Goal: Information Seeking & Learning: Find specific fact

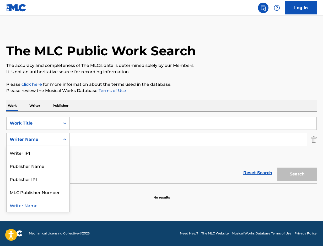
click at [18, 135] on div "Writer Name" at bounding box center [33, 140] width 53 height 10
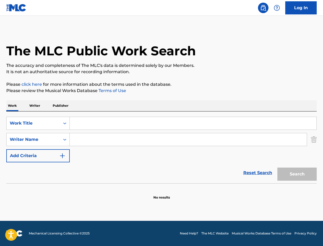
click at [84, 129] on input "Search Form" at bounding box center [193, 123] width 247 height 13
click at [84, 123] on input "Search Form" at bounding box center [193, 123] width 247 height 13
type input "M"
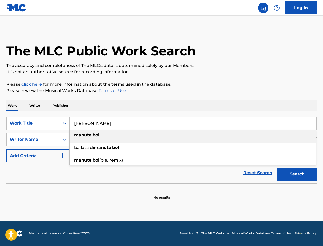
type input "Manute Bol"
click at [193, 100] on div "Work Writer Publisher" at bounding box center [161, 105] width 310 height 11
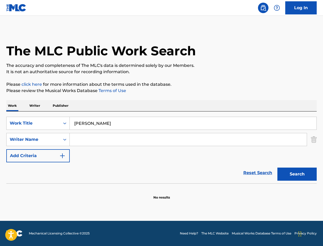
click at [305, 174] on button "Search" at bounding box center [296, 174] width 39 height 13
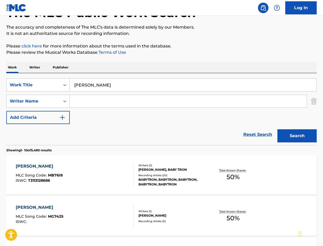
scroll to position [43, 0]
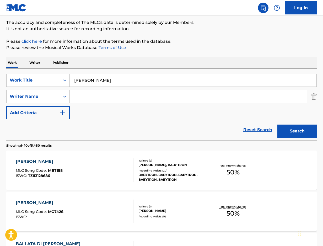
click at [91, 168] on div "MANUTE BOL MLC Song Code : MB76I8 ISWC : T3113128686" at bounding box center [75, 170] width 118 height 24
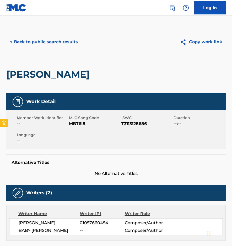
scroll to position [43, 0]
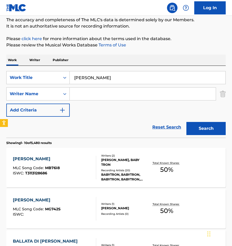
click at [138, 79] on input "Manute Bol" at bounding box center [148, 77] width 156 height 13
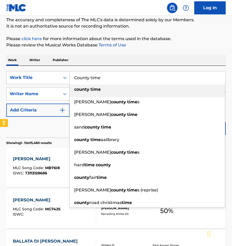
type input "County time"
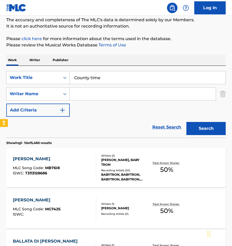
click at [116, 55] on div "Work Writer Publisher" at bounding box center [115, 60] width 219 height 11
click at [92, 93] on input "Search Form" at bounding box center [143, 94] width 146 height 13
type input "b"
click at [202, 130] on button "Search" at bounding box center [205, 128] width 39 height 13
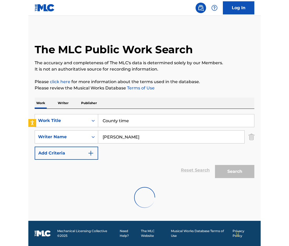
scroll to position [0, 0]
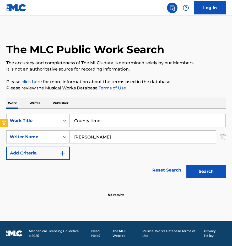
click at [74, 120] on input "County time" at bounding box center [148, 120] width 156 height 13
click at [126, 104] on div "Work Writer Publisher" at bounding box center [115, 103] width 219 height 11
click at [118, 141] on input "Efrem Jamar Blackwell" at bounding box center [143, 137] width 146 height 13
click at [191, 170] on button "Search" at bounding box center [205, 171] width 39 height 13
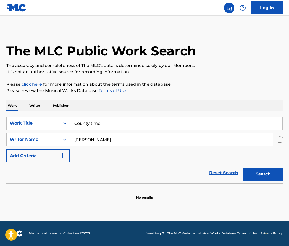
click at [101, 137] on input "Efrem Jamar Blackwell" at bounding box center [171, 139] width 203 height 13
click at [243, 168] on button "Search" at bounding box center [262, 174] width 39 height 13
click at [75, 122] on input "County time" at bounding box center [176, 123] width 212 height 13
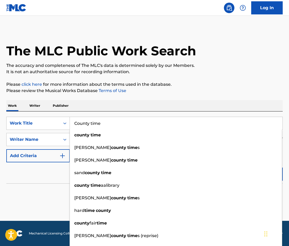
click at [124, 115] on div "SearchWithCriteria2278f369-43a3-418b-be87-705feb1f254f Work Title County time c…" at bounding box center [144, 147] width 276 height 72
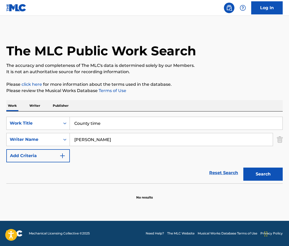
click at [107, 142] on input "Efrem Jamar Blackwell" at bounding box center [171, 139] width 203 height 13
click at [107, 118] on input "County time" at bounding box center [176, 123] width 212 height 13
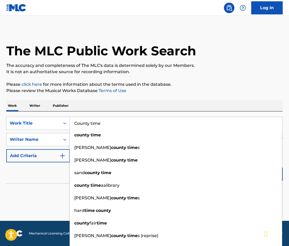
click at [241, 88] on p "Please review the Musical Works Database Terms of Use" at bounding box center [144, 91] width 276 height 6
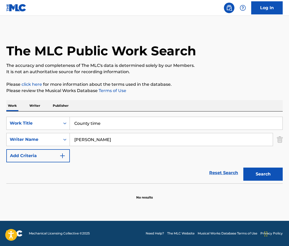
click at [263, 177] on button "Search" at bounding box center [262, 174] width 39 height 13
click at [97, 141] on input "Efrem Jamar Blackwell" at bounding box center [171, 139] width 203 height 13
click at [123, 142] on input "Efrem Jamar Blackwell" at bounding box center [171, 139] width 203 height 13
click at [243, 168] on button "Search" at bounding box center [262, 174] width 39 height 13
click at [140, 141] on input "Efrem Jamar Blackwell" at bounding box center [171, 139] width 203 height 13
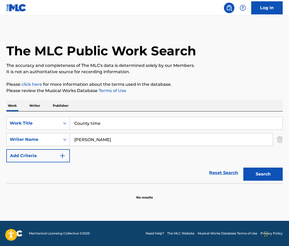
click at [104, 139] on input "Efrem Jamar Blackwell" at bounding box center [171, 139] width 203 height 13
click at [243, 168] on button "Search" at bounding box center [262, 174] width 39 height 13
click at [107, 135] on input "Efrem Blackwell" at bounding box center [171, 139] width 203 height 13
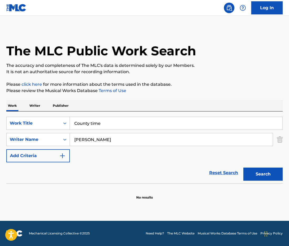
click at [107, 135] on input "Efrem Blackwell" at bounding box center [171, 139] width 203 height 13
paste input "01160547865 MOORE DWAYNE WILLIAM BMI 00845078518"
click at [172, 137] on input "01160547865 MOORE DWAYNE WILLIAM BMI 00845078518" at bounding box center [171, 139] width 203 height 13
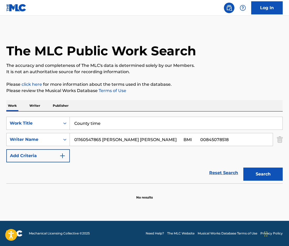
click at [121, 140] on input "01160547865 MOORE DWAYNE WILLIAM BMI 00845078518" at bounding box center [171, 139] width 203 height 13
paste input "01160547865"
type input "01160547865"
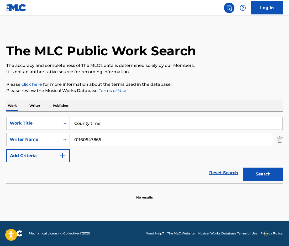
click at [42, 160] on button "Add Criteria" at bounding box center [37, 155] width 63 height 13
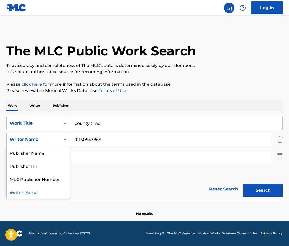
click at [48, 138] on div "Writer Name" at bounding box center [33, 139] width 47 height 6
click at [110, 181] on div "Reset Search Search" at bounding box center [144, 189] width 276 height 21
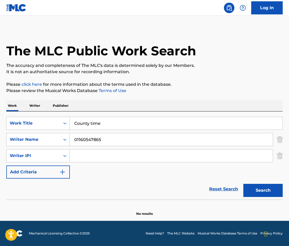
click at [281, 136] on img "Search Form" at bounding box center [280, 139] width 6 height 13
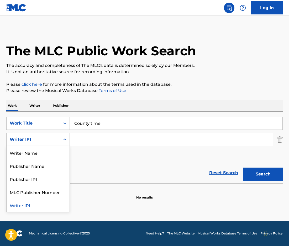
click at [41, 140] on div "Writer IPI" at bounding box center [33, 139] width 47 height 6
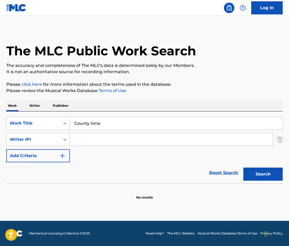
click at [93, 140] on input "Search Form" at bounding box center [171, 139] width 203 height 13
paste input "01160547865"
type input "01160547865"
click at [166, 168] on div "Reset Search Search" at bounding box center [144, 172] width 276 height 21
click at [276, 171] on button "Search" at bounding box center [262, 174] width 39 height 13
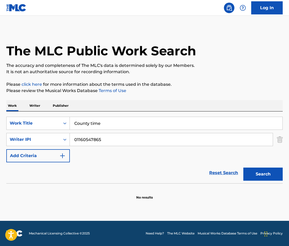
click at [73, 138] on input "01160547865" at bounding box center [171, 139] width 203 height 13
click at [89, 122] on input "County time" at bounding box center [176, 123] width 212 height 13
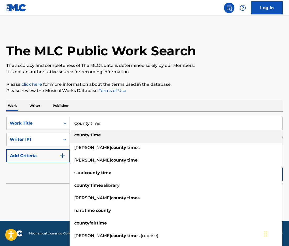
click at [89, 122] on input "County time" at bounding box center [176, 123] width 212 height 13
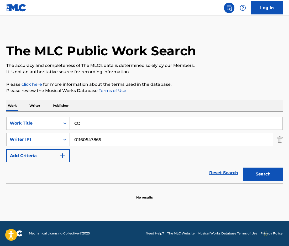
type input "C"
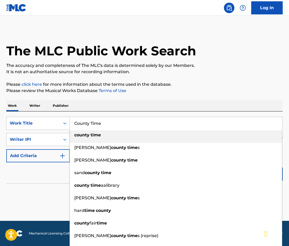
type input "County Time"
click at [100, 116] on div "SearchWithCriteria2278f369-43a3-418b-be87-705feb1f254f Work Title County Time c…" at bounding box center [144, 147] width 276 height 72
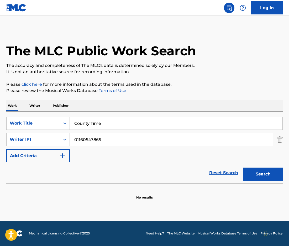
click at [101, 136] on input "01160547865" at bounding box center [171, 139] width 203 height 13
click at [51, 138] on div "Writer IPI" at bounding box center [33, 139] width 47 height 6
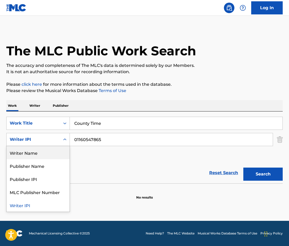
click at [47, 153] on div "Writer Name" at bounding box center [38, 152] width 63 height 13
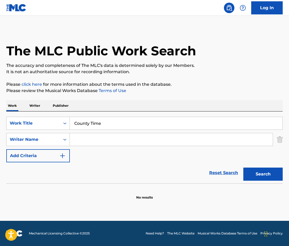
click at [98, 137] on input "Search Form" at bounding box center [171, 139] width 203 height 13
type input "Dwayne Moore"
click at [184, 80] on div "The MLC Public Work Search The accuracy and completeness of The MLC's data is d…" at bounding box center [144, 114] width 289 height 171
click at [274, 177] on button "Search" at bounding box center [262, 174] width 39 height 13
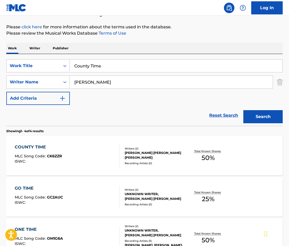
scroll to position [64, 0]
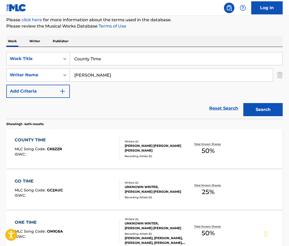
click at [177, 164] on div "COUNTY TIME MLC Song Code : CK6ZZR ISWC : Writers ( 2 ) PRANJAL DAVID BABU, DWA…" at bounding box center [144, 148] width 276 height 39
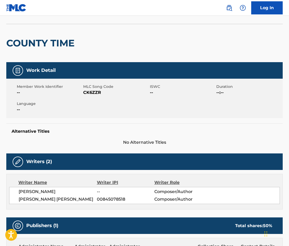
scroll to position [27, 0]
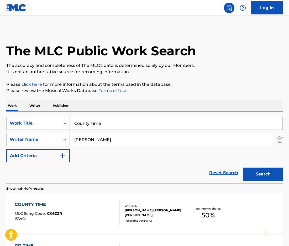
click at [154, 225] on div "COUNTY TIME MLC Song Code : CK6ZZR ISWC : Writers ( 2 ) PRANJAL DAVID BABU, DWA…" at bounding box center [144, 212] width 276 height 39
click at [106, 136] on input "Dwayne Moore" at bounding box center [171, 139] width 203 height 13
click at [111, 125] on input "County Time" at bounding box center [176, 123] width 212 height 13
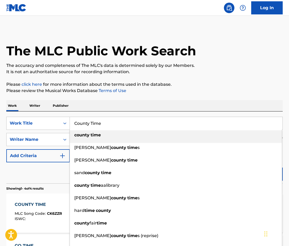
click at [111, 125] on input "County Time" at bounding box center [176, 123] width 212 height 13
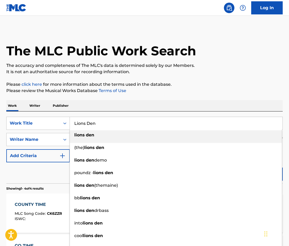
type input "Lions Den"
click at [167, 94] on div "The MLC Public Work Search The accuracy and completeness of The MLC's data is d…" at bounding box center [144, 205] width 289 height 352
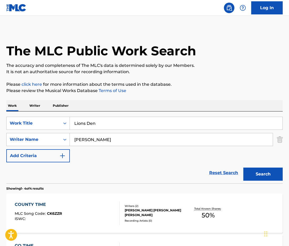
click at [110, 136] on input "Dwayne Moore" at bounding box center [171, 139] width 203 height 13
paste input "01160547865"
click at [110, 139] on input "01160547865" at bounding box center [171, 139] width 203 height 13
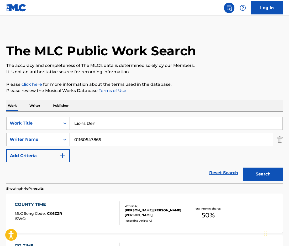
click at [109, 139] on input "01160547865" at bounding box center [171, 139] width 203 height 13
type input "j"
type input "James Johnson"
click at [265, 166] on div "Search" at bounding box center [261, 172] width 42 height 21
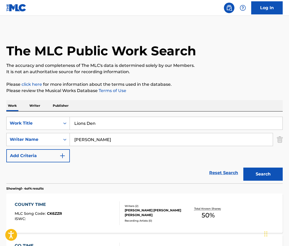
click at [263, 173] on button "Search" at bounding box center [262, 174] width 39 height 13
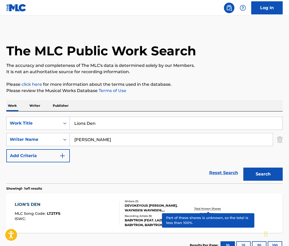
click at [200, 208] on p "Total Known Shares:" at bounding box center [208, 209] width 28 height 4
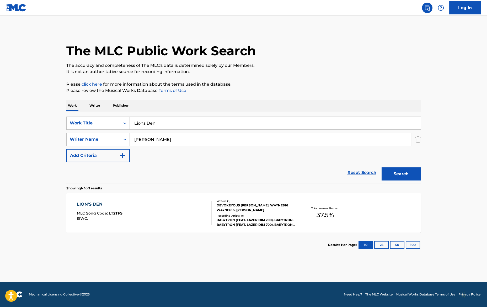
click at [253, 208] on div "DEVOKEYOUS KEYSHAWN HAMILTON, WAYNE616 WAYNE616, JAMES JOHNSON IV" at bounding box center [256, 207] width 79 height 9
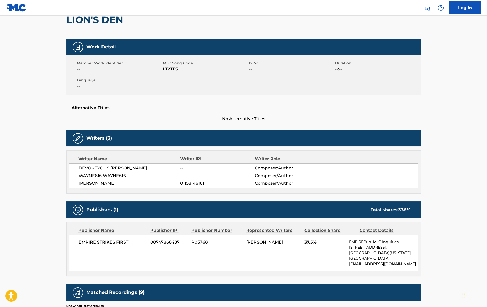
scroll to position [41, 0]
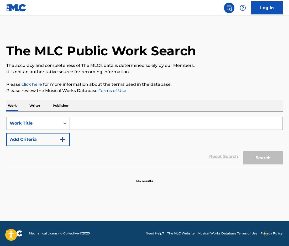
click at [103, 120] on input "Search Form" at bounding box center [176, 123] width 212 height 13
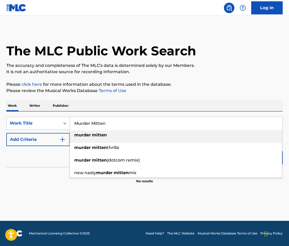
type input "Murder Mitten"
click at [149, 105] on div "Work Writer Publisher" at bounding box center [144, 105] width 276 height 11
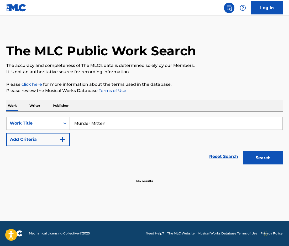
click at [43, 139] on button "Add Criteria" at bounding box center [37, 139] width 63 height 13
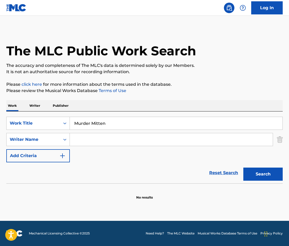
click at [104, 143] on input "Search Form" at bounding box center [171, 139] width 203 height 13
type input "James Johnson"
click at [260, 167] on div "Search" at bounding box center [261, 172] width 42 height 21
click at [267, 174] on button "Search" at bounding box center [262, 174] width 39 height 13
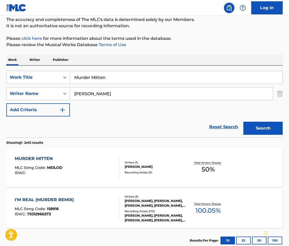
scroll to position [53, 0]
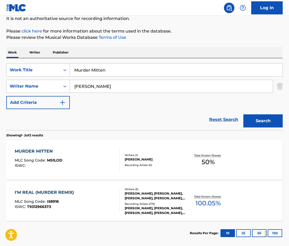
click at [149, 157] on div "[PERSON_NAME]" at bounding box center [155, 159] width 61 height 5
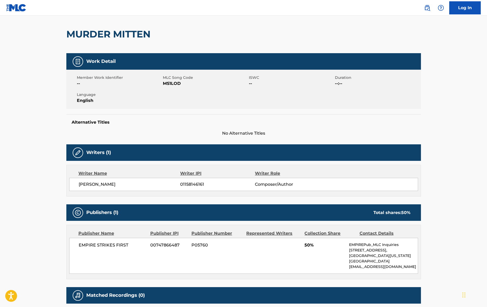
scroll to position [43, 0]
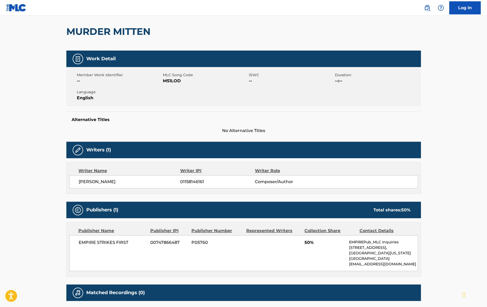
click at [155, 99] on span "English" at bounding box center [119, 98] width 85 height 6
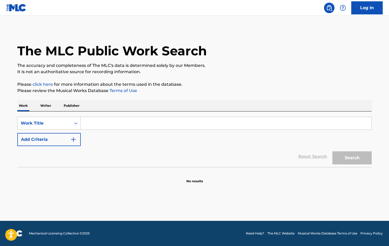
click at [140, 118] on input "Search Form" at bounding box center [226, 123] width 291 height 13
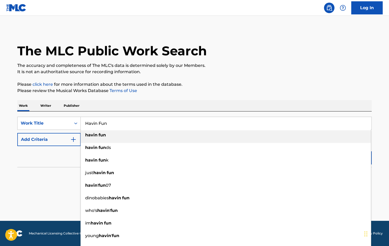
type input "Havin Fun"
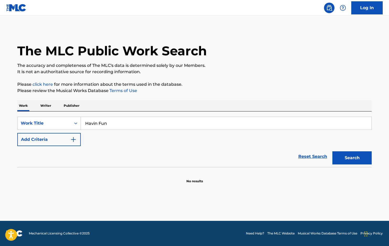
click at [176, 76] on div "The MLC Public Work Search The accuracy and completeness of The MLC's data is d…" at bounding box center [194, 106] width 367 height 155
click at [44, 141] on button "Add Criteria" at bounding box center [48, 139] width 63 height 13
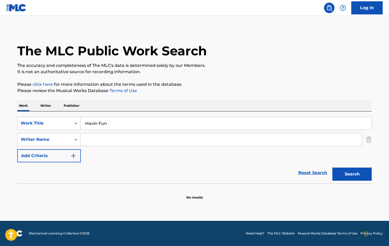
click at [112, 141] on input "Search Form" at bounding box center [221, 139] width 281 height 13
click at [93, 153] on div "SearchWithCriteriaaa21d196-5c81-4b02-9aad-26c6e8aa3e4b Work Title Havin Fun Sea…" at bounding box center [194, 140] width 354 height 46
click at [63, 139] on div "Writer Name" at bounding box center [44, 139] width 47 height 6
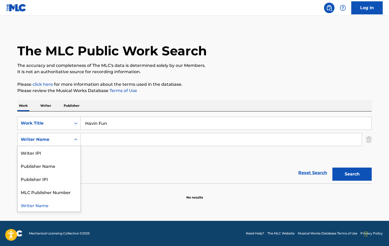
click at [93, 142] on input "Search Form" at bounding box center [221, 139] width 281 height 13
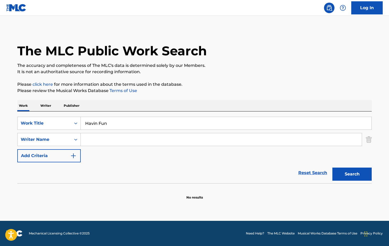
type input "DAMARIO MCCULLOUGH"
click at [355, 169] on button "Search" at bounding box center [351, 174] width 39 height 13
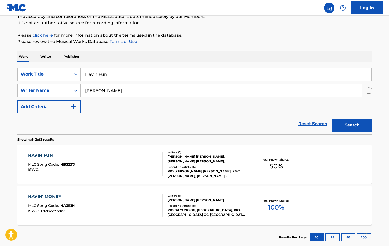
scroll to position [57, 0]
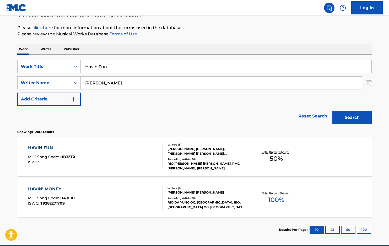
click at [198, 150] on div "DAMARIO DONSHAY HORNE MCCULLOUGH, MICHAEL LEE JR SMITH, DWAYNE MOORE II" at bounding box center [207, 151] width 79 height 9
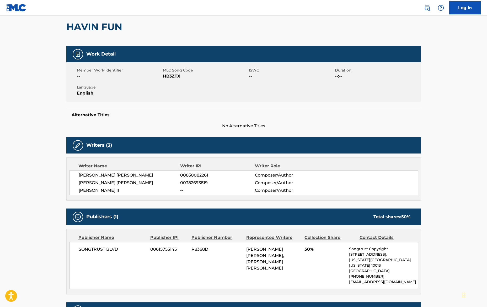
scroll to position [49, 0]
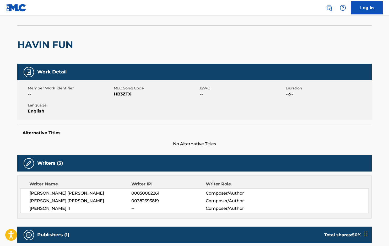
scroll to position [58, 0]
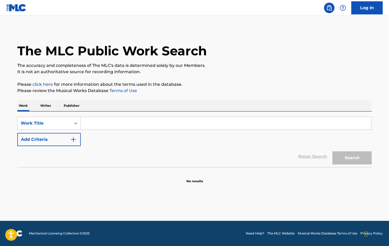
click at [124, 125] on input "Search Form" at bounding box center [226, 123] width 291 height 13
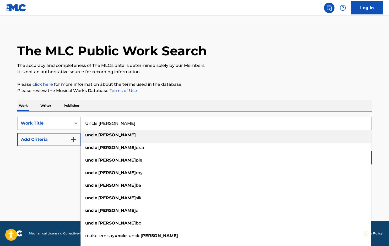
type input "Uncle [PERSON_NAME]"
click at [236, 86] on p "Please click here for more information about the terms used in the database." at bounding box center [194, 84] width 354 height 6
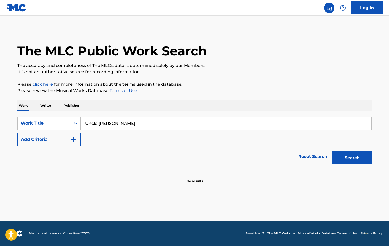
click at [68, 133] on button "Add Criteria" at bounding box center [48, 139] width 63 height 13
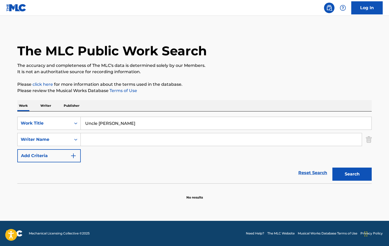
click at [117, 141] on input "Search Form" at bounding box center [221, 139] width 281 height 13
click at [108, 144] on input "Search Form" at bounding box center [221, 139] width 281 height 13
click at [116, 138] on input "Search Form" at bounding box center [221, 139] width 281 height 13
drag, startPoint x: 120, startPoint y: 141, endPoint x: 105, endPoint y: 140, distance: 14.7
click at [106, 141] on input "[PERSON_NAME]" at bounding box center [221, 139] width 281 height 13
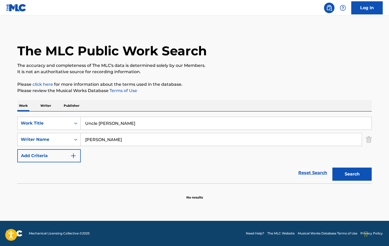
click at [332, 168] on button "Search" at bounding box center [351, 174] width 39 height 13
click at [362, 172] on button "Search" at bounding box center [351, 174] width 39 height 13
click at [219, 137] on input "[PERSON_NAME]" at bounding box center [221, 139] width 281 height 13
click at [332, 168] on button "Search" at bounding box center [351, 174] width 39 height 13
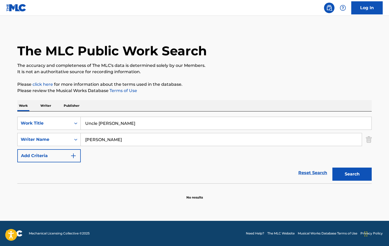
click at [332, 168] on button "Search" at bounding box center [351, 174] width 39 height 13
click at [118, 121] on input "Uncle [PERSON_NAME]" at bounding box center [226, 123] width 291 height 13
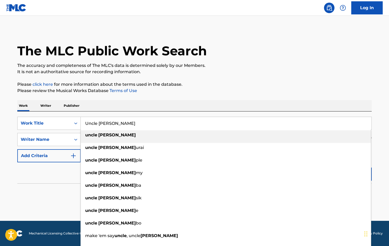
click at [296, 54] on div "The MLC Public Work Search" at bounding box center [194, 48] width 354 height 38
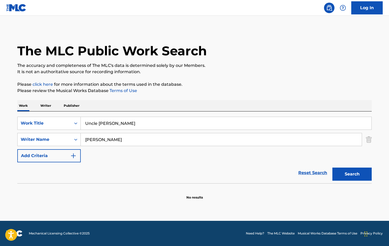
click at [203, 136] on input "[PERSON_NAME]" at bounding box center [221, 139] width 281 height 13
click at [111, 142] on input "D'Am" at bounding box center [221, 139] width 281 height 13
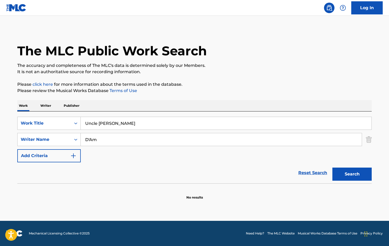
paste input "a'mario Donshay Horne-McCullough"
click at [349, 168] on button "Search" at bounding box center [351, 174] width 39 height 13
drag, startPoint x: 127, startPoint y: 139, endPoint x: 118, endPoint y: 139, distance: 9.4
click at [118, 139] on input "Da'[PERSON_NAME] [PERSON_NAME]" at bounding box center [221, 139] width 281 height 13
drag, startPoint x: 139, startPoint y: 139, endPoint x: 106, endPoint y: 139, distance: 32.8
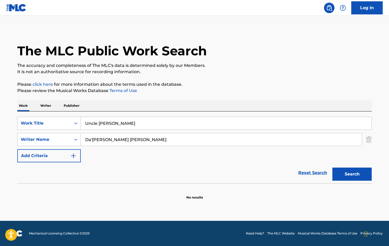
click at [106, 139] on input "Da'[PERSON_NAME] [PERSON_NAME]" at bounding box center [221, 139] width 281 height 13
click at [332, 168] on button "Search" at bounding box center [351, 174] width 39 height 13
click at [84, 123] on input "Uncle [PERSON_NAME]" at bounding box center [226, 123] width 291 height 13
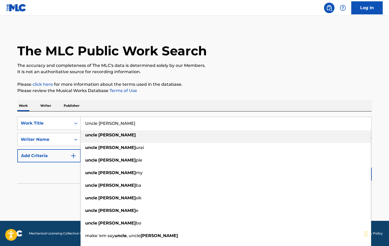
click at [166, 95] on div "The MLC Public Work Search The accuracy and completeness of The MLC's data is d…" at bounding box center [194, 114] width 367 height 171
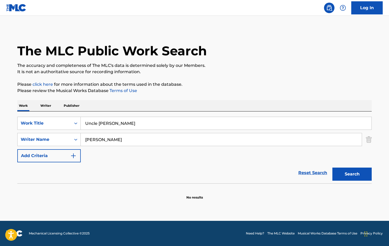
click at [356, 170] on button "Search" at bounding box center [351, 174] width 39 height 13
click at [123, 137] on input "[PERSON_NAME]" at bounding box center [221, 139] width 281 height 13
click at [145, 139] on input "[PERSON_NAME]" at bounding box center [221, 139] width 281 height 13
click at [106, 140] on input "[PERSON_NAME]" at bounding box center [221, 139] width 281 height 13
click at [85, 140] on input "[PERSON_NAME]" at bounding box center [221, 139] width 281 height 13
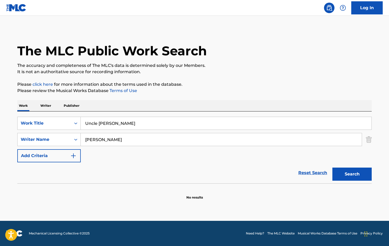
click at [245, 83] on p "Please click here for more information about the terms used in the database." at bounding box center [194, 84] width 354 height 6
click at [352, 177] on button "Search" at bounding box center [351, 174] width 39 height 13
click at [200, 137] on input "[PERSON_NAME]" at bounding box center [221, 139] width 281 height 13
click at [332, 168] on button "Search" at bounding box center [351, 174] width 39 height 13
type input "[PERSON_NAME]"
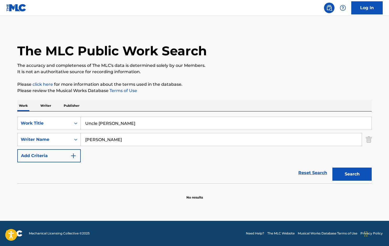
click at [332, 168] on button "Search" at bounding box center [351, 174] width 39 height 13
click at [84, 142] on input "[PERSON_NAME]" at bounding box center [221, 139] width 281 height 13
click at [300, 95] on div "The MLC Public Work Search The accuracy and completeness of The MLC's data is d…" at bounding box center [194, 114] width 367 height 171
click at [318, 75] on div "The MLC Public Work Search The accuracy and completeness of The MLC's data is d…" at bounding box center [194, 114] width 367 height 171
click at [198, 146] on div "SearchWithCriteria30c0daf6-b575-497b-bb64-741b54a6d3e8 Work Title Uncle Sam Sea…" at bounding box center [194, 140] width 354 height 46
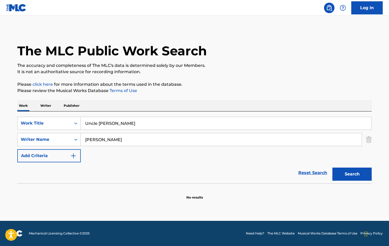
click at [197, 146] on div "[PERSON_NAME]" at bounding box center [221, 139] width 281 height 13
click at [198, 139] on input "[PERSON_NAME]" at bounding box center [221, 139] width 281 height 13
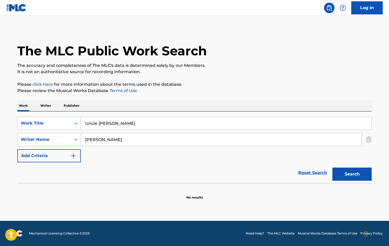
click at [191, 138] on input "[PERSON_NAME]" at bounding box center [221, 139] width 281 height 13
click at [250, 78] on div "The MLC Public Work Search The accuracy and completeness of The MLC's data is d…" at bounding box center [194, 114] width 367 height 171
click at [137, 121] on input "Uncle [PERSON_NAME]" at bounding box center [226, 123] width 291 height 13
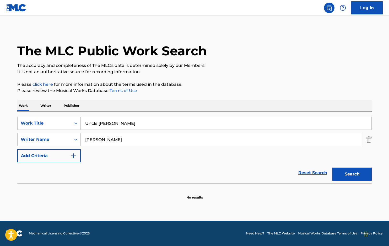
click at [137, 121] on input "Uncle [PERSON_NAME]" at bounding box center [226, 123] width 291 height 13
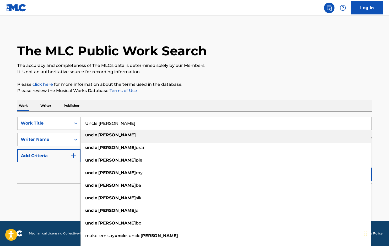
click at [137, 121] on input "Uncle [PERSON_NAME]" at bounding box center [226, 123] width 291 height 13
click at [179, 109] on div "Work Writer Publisher" at bounding box center [194, 105] width 354 height 11
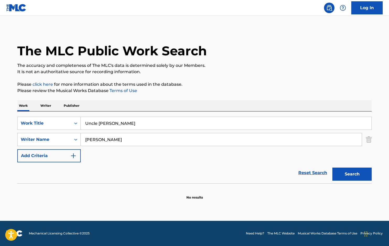
click at [138, 137] on input "[PERSON_NAME]" at bounding box center [221, 139] width 281 height 13
click at [66, 139] on div "Writer Name" at bounding box center [44, 139] width 47 height 6
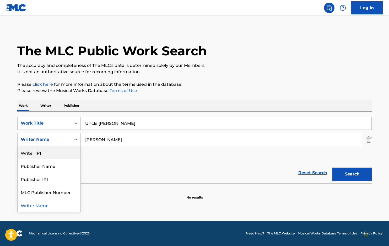
click at [63, 153] on div "Writer IPI" at bounding box center [49, 152] width 63 height 13
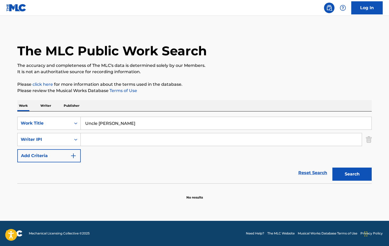
click at [134, 136] on input "Search Form" at bounding box center [221, 139] width 281 height 13
paste input "850082261"
click at [229, 98] on div "The MLC Public Work Search The accuracy and completeness of The MLC's data is d…" at bounding box center [194, 114] width 367 height 171
click at [356, 176] on button "Search" at bounding box center [351, 174] width 39 height 13
click at [250, 142] on input "850082261" at bounding box center [221, 139] width 281 height 13
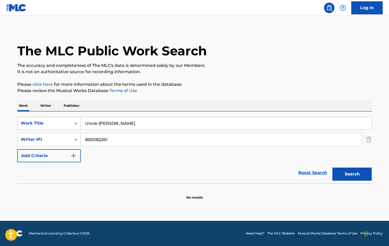
paste input "850082261"
type input "850082261"
click at [85, 139] on input "850082261" at bounding box center [221, 139] width 281 height 13
click at [347, 185] on section at bounding box center [194, 184] width 354 height 3
click at [353, 165] on div "Search" at bounding box center [351, 172] width 42 height 21
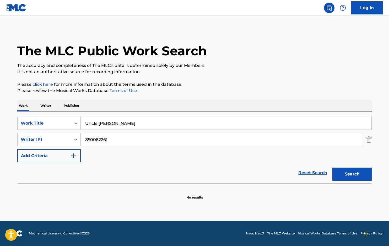
click at [347, 174] on button "Search" at bounding box center [351, 174] width 39 height 13
click at [97, 126] on input "Uncle [PERSON_NAME]" at bounding box center [226, 123] width 291 height 13
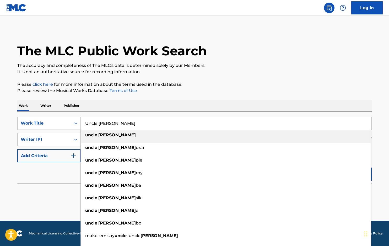
click at [97, 126] on input "Uncle [PERSON_NAME]" at bounding box center [226, 123] width 291 height 13
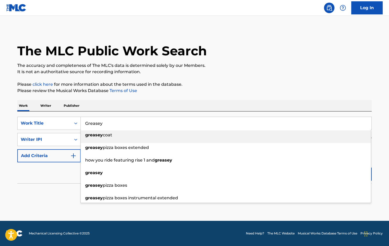
type input "Greasey"
click at [242, 115] on div "SearchWithCriteria30c0daf6-b575-497b-bb64-741b54a6d3e8 Work Title Greasey greas…" at bounding box center [194, 147] width 354 height 72
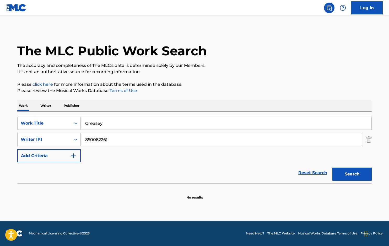
click at [158, 140] on input "850082261" at bounding box center [221, 139] width 281 height 13
click at [348, 176] on button "Search" at bounding box center [351, 174] width 39 height 13
drag, startPoint x: 122, startPoint y: 140, endPoint x: 106, endPoint y: 140, distance: 16.0
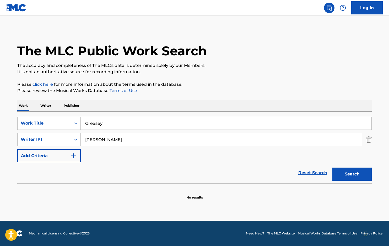
click at [106, 140] on input "Da'mario Horne-McCullough" at bounding box center [221, 139] width 281 height 13
click at [332, 168] on button "Search" at bounding box center [351, 174] width 39 height 13
click at [143, 142] on input "[PERSON_NAME]" at bounding box center [221, 139] width 281 height 13
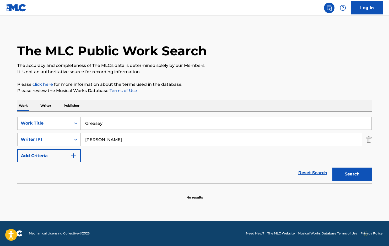
paste input "850082261"
type input "850082261"
click at [332, 168] on button "Search" at bounding box center [351, 174] width 39 height 13
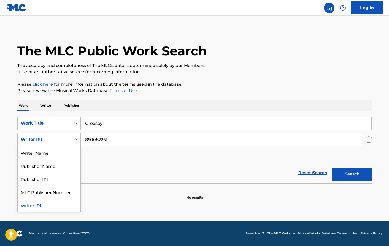
click at [38, 141] on div "Writer IPI" at bounding box center [44, 139] width 47 height 6
click at [111, 138] on input "850082261" at bounding box center [221, 139] width 281 height 13
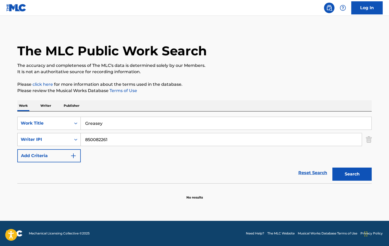
drag, startPoint x: 111, startPoint y: 138, endPoint x: 57, endPoint y: 138, distance: 54.3
click at [111, 138] on input "850082261" at bounding box center [221, 139] width 281 height 13
click at [57, 138] on div "Writer IPI" at bounding box center [44, 139] width 47 height 6
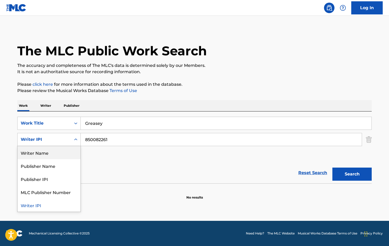
click at [56, 149] on div "Writer Name" at bounding box center [49, 152] width 63 height 13
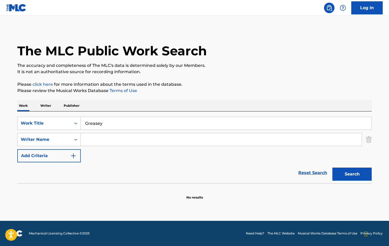
click at [91, 144] on input "Search Form" at bounding box center [221, 139] width 281 height 13
click at [364, 172] on button "Search" at bounding box center [351, 174] width 39 height 13
click at [119, 141] on input "Da'mario Horne-McCullough" at bounding box center [221, 139] width 281 height 13
drag, startPoint x: 120, startPoint y: 141, endPoint x: 105, endPoint y: 141, distance: 15.2
click at [105, 141] on input "Da'mario Horne-McCullough" at bounding box center [221, 139] width 281 height 13
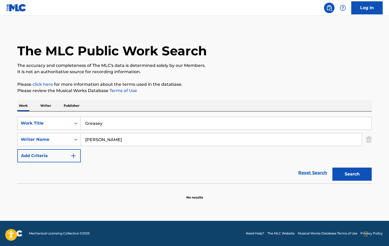
type input "[PERSON_NAME]"
click at [332, 168] on button "Search" at bounding box center [351, 174] width 39 height 13
click at [356, 171] on button "Search" at bounding box center [351, 174] width 39 height 13
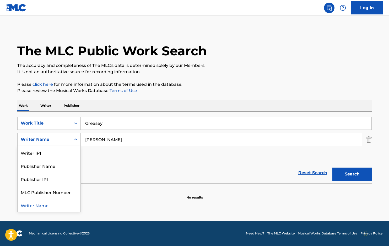
click at [55, 136] on div "Writer Name" at bounding box center [44, 140] width 53 height 10
click at [54, 152] on div "Writer IPI" at bounding box center [49, 152] width 63 height 13
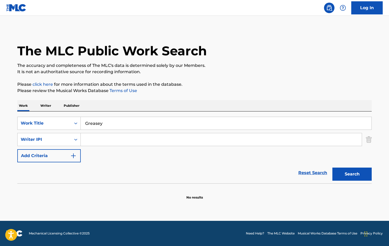
click at [136, 142] on input "Search Form" at bounding box center [221, 139] width 281 height 13
paste input "850082261"
type input "850082261"
click at [347, 171] on button "Search" at bounding box center [351, 174] width 39 height 13
click at [85, 124] on input "Greasey" at bounding box center [226, 123] width 291 height 13
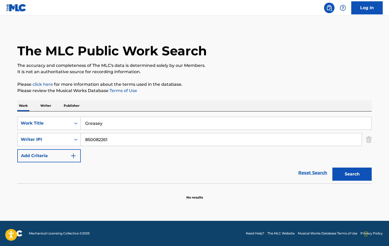
click at [193, 99] on div "The MLC Public Work Search The accuracy and completeness of The MLC's data is d…" at bounding box center [194, 114] width 367 height 171
click at [203, 130] on div "SearchWithCriteria30c0daf6-b575-497b-bb64-741b54a6d3e8 Work Title Greasey Searc…" at bounding box center [194, 140] width 354 height 46
click at [199, 138] on input "850082261" at bounding box center [221, 139] width 281 height 13
click at [332, 168] on button "Search" at bounding box center [351, 174] width 39 height 13
click at [234, 158] on div "SearchWithCriteria30c0daf6-b575-497b-bb64-741b54a6d3e8 Work Title Greasey Searc…" at bounding box center [194, 140] width 354 height 46
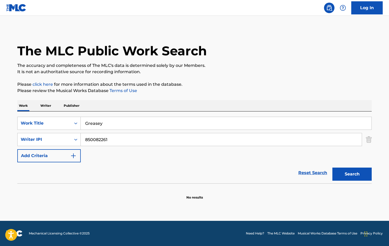
click at [126, 140] on input "850082261" at bounding box center [221, 139] width 281 height 13
click at [129, 120] on input "Greasey" at bounding box center [226, 123] width 291 height 13
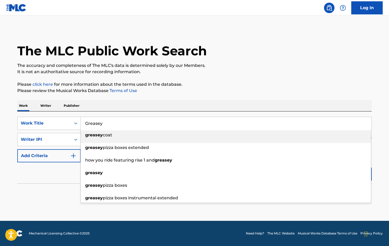
click at [129, 120] on input "Greasey" at bounding box center [226, 123] width 291 height 13
click at [139, 122] on input "Greasey" at bounding box center [226, 123] width 291 height 13
click at [236, 80] on div "The MLC Public Work Search The accuracy and completeness of The MLC's data is d…" at bounding box center [194, 114] width 367 height 171
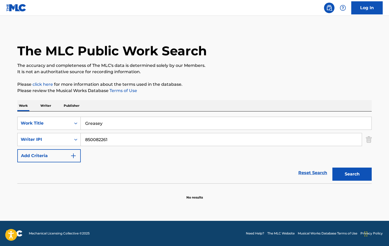
click at [239, 142] on input "850082261" at bounding box center [221, 139] width 281 height 13
click at [160, 145] on input "850082261" at bounding box center [221, 139] width 281 height 13
click at [60, 137] on div "Writer IPI" at bounding box center [44, 139] width 47 height 6
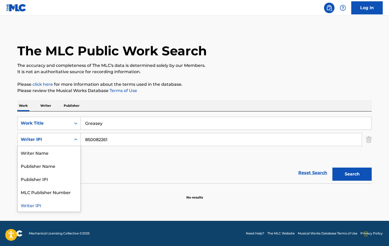
click at [56, 150] on div "Writer Name" at bounding box center [49, 152] width 63 height 13
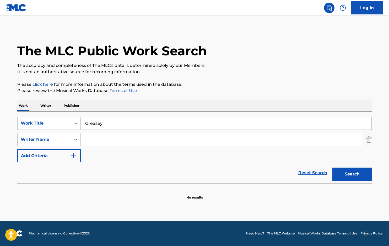
click at [100, 140] on input "Search Form" at bounding box center [221, 139] width 281 height 13
click at [100, 139] on input "Search Form" at bounding box center [221, 139] width 281 height 13
click at [121, 138] on input "Da'mario Horne-McCullough" at bounding box center [221, 139] width 281 height 13
click at [120, 138] on input "Da'mario Horne-McCullough" at bounding box center [221, 139] width 281 height 13
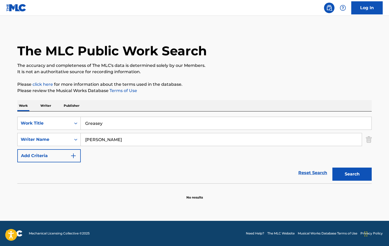
type input "[PERSON_NAME]"
click at [332, 168] on button "Search" at bounding box center [351, 174] width 39 height 13
click at [353, 176] on button "Search" at bounding box center [351, 174] width 39 height 13
click at [198, 137] on input "[PERSON_NAME]" at bounding box center [221, 139] width 281 height 13
click at [332, 168] on button "Search" at bounding box center [351, 174] width 39 height 13
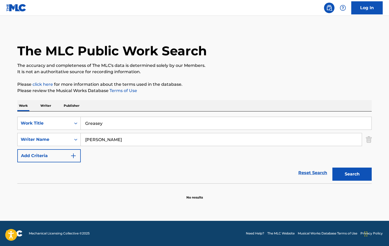
click at [332, 168] on button "Search" at bounding box center [351, 174] width 39 height 13
click at [193, 138] on input "[PERSON_NAME]" at bounding box center [221, 139] width 281 height 13
click at [332, 168] on button "Search" at bounding box center [351, 174] width 39 height 13
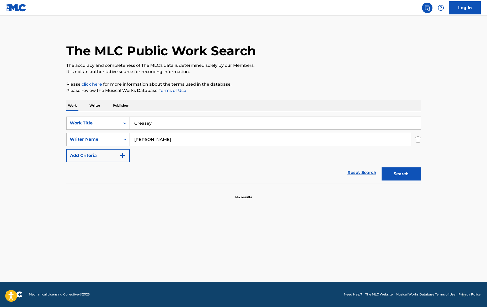
click at [389, 174] on button "Search" at bounding box center [400, 174] width 39 height 13
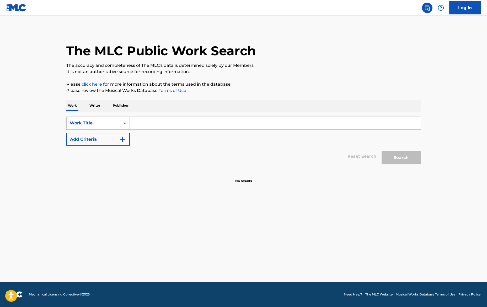
click at [191, 121] on input "Search Form" at bounding box center [275, 123] width 291 height 13
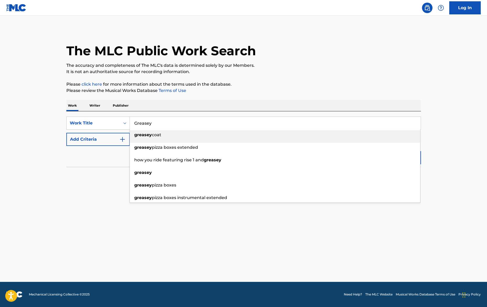
type input "Greasey"
click at [279, 105] on div "Work Writer Publisher" at bounding box center [243, 105] width 354 height 11
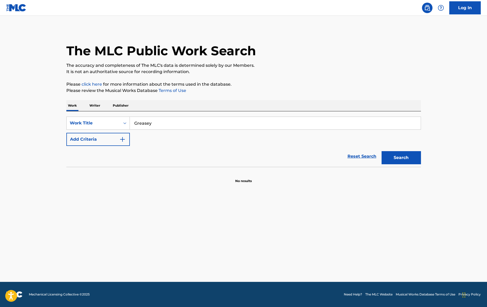
click at [112, 135] on button "Add Criteria" at bounding box center [97, 139] width 63 height 13
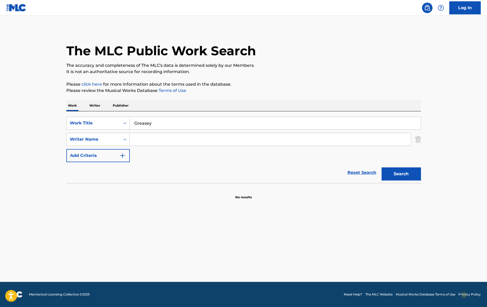
click at [155, 146] on div "SearchWithCriteria9a9e3eae-ea76-46c2-83f1-e9457cd03130 Work Title Greasey Searc…" at bounding box center [243, 140] width 354 height 46
click at [154, 140] on input "Search Form" at bounding box center [270, 139] width 281 height 13
click at [403, 173] on button "Search" at bounding box center [400, 174] width 39 height 13
click at [171, 142] on input "[PERSON_NAME]" at bounding box center [270, 139] width 281 height 13
drag, startPoint x: 171, startPoint y: 140, endPoint x: 156, endPoint y: 142, distance: 14.8
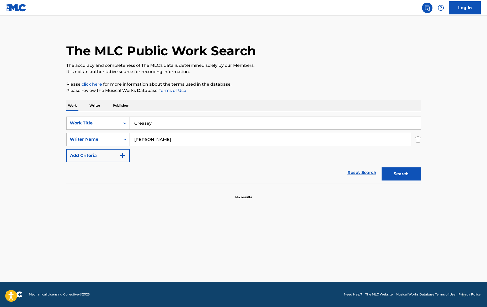
click at [156, 141] on input "[PERSON_NAME]" at bounding box center [270, 139] width 281 height 13
type input "[PERSON_NAME]"
click at [381, 168] on button "Search" at bounding box center [400, 174] width 39 height 13
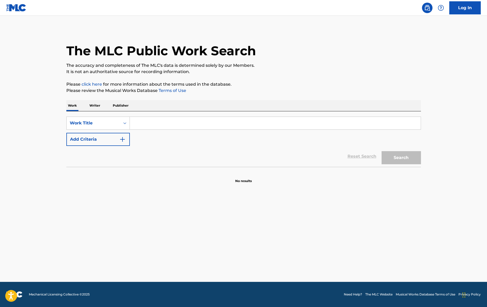
click at [159, 120] on input "Search Form" at bounding box center [275, 123] width 291 height 13
paste input "850082261"
type input "850082261"
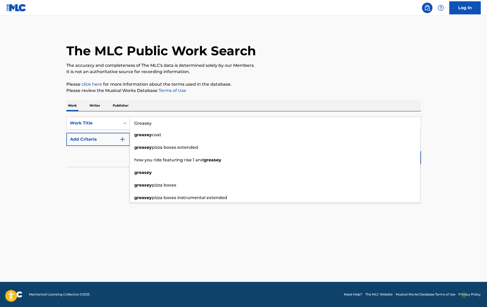
type input "Greasey"
click at [109, 140] on button "Add Criteria" at bounding box center [97, 139] width 63 height 13
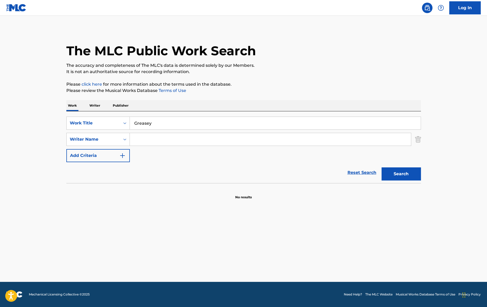
click at [142, 137] on input "Search Form" at bounding box center [270, 139] width 281 height 13
drag, startPoint x: 190, startPoint y: 139, endPoint x: 154, endPoint y: 139, distance: 35.7
click at [154, 139] on input "Da'[PERSON_NAME] [PERSON_NAME]" at bounding box center [270, 139] width 281 height 13
click at [381, 168] on button "Search" at bounding box center [400, 174] width 39 height 13
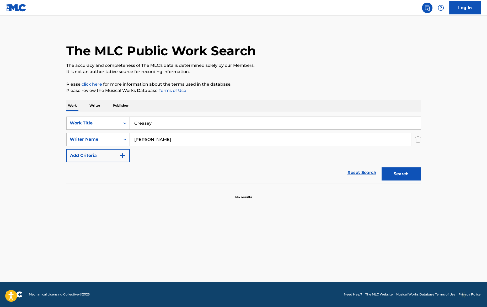
type input "[PERSON_NAME]"
click at [381, 168] on button "Search" at bounding box center [400, 174] width 39 height 13
click at [162, 128] on input "Greasey" at bounding box center [275, 123] width 291 height 13
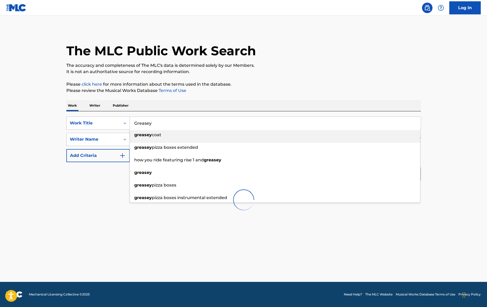
click at [162, 128] on input "Greasey" at bounding box center [275, 123] width 291 height 13
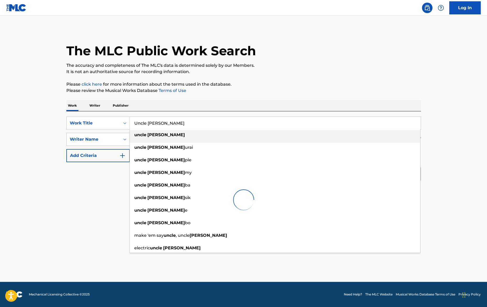
type input "Uncle [PERSON_NAME]"
click at [264, 72] on p "It is not an authoritative source for recording information." at bounding box center [243, 72] width 354 height 6
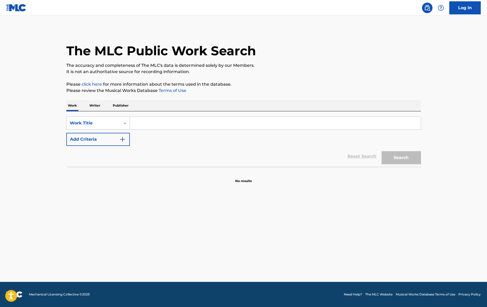
click at [150, 126] on input "Search Form" at bounding box center [275, 123] width 291 height 13
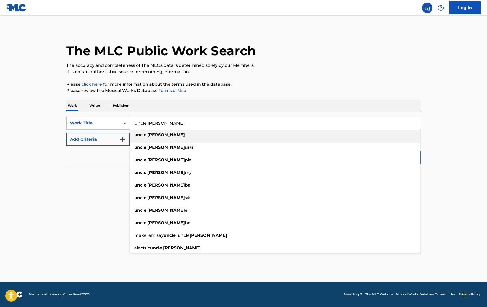
type input "Uncle [PERSON_NAME]"
click at [239, 74] on p "It is not an authoritative source for recording information." at bounding box center [243, 72] width 354 height 6
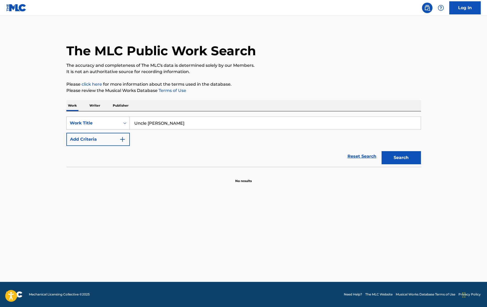
click at [111, 130] on div "Work Title" at bounding box center [97, 123] width 63 height 13
click at [178, 126] on input "Uncle [PERSON_NAME]" at bounding box center [275, 123] width 291 height 13
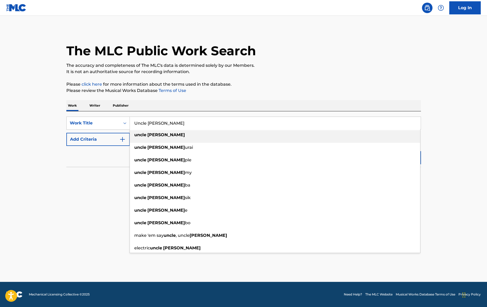
click at [97, 138] on button "Add Criteria" at bounding box center [97, 139] width 63 height 13
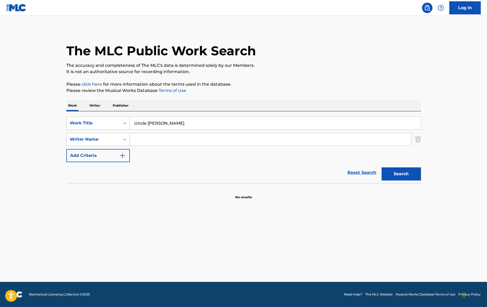
click at [168, 138] on input "Search Form" at bounding box center [270, 139] width 281 height 13
paste input "850082261"
type input "850082261"
click at [163, 138] on input "850082261" at bounding box center [270, 139] width 281 height 13
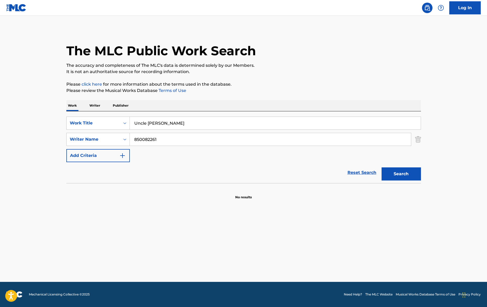
click at [163, 138] on input "850082261" at bounding box center [270, 139] width 281 height 13
click at [163, 138] on input "Search Form" at bounding box center [270, 139] width 281 height 13
drag, startPoint x: 188, startPoint y: 140, endPoint x: 155, endPoint y: 138, distance: 33.1
click at [155, 138] on input "Da'[PERSON_NAME] [PERSON_NAME]" at bounding box center [270, 139] width 281 height 13
type input "[PERSON_NAME]"
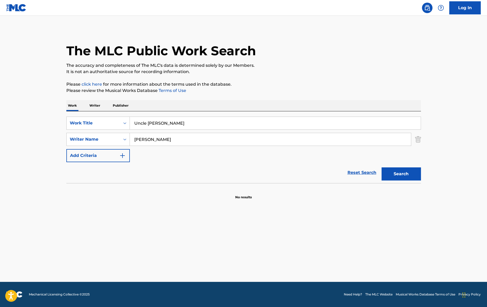
click at [381, 168] on button "Search" at bounding box center [400, 174] width 39 height 13
click at [203, 134] on input "[PERSON_NAME]" at bounding box center [270, 139] width 281 height 13
click at [203, 139] on input "[PERSON_NAME]" at bounding box center [270, 139] width 281 height 13
click at [381, 168] on button "Search" at bounding box center [400, 174] width 39 height 13
click at [204, 142] on input "[PERSON_NAME]" at bounding box center [270, 139] width 281 height 13
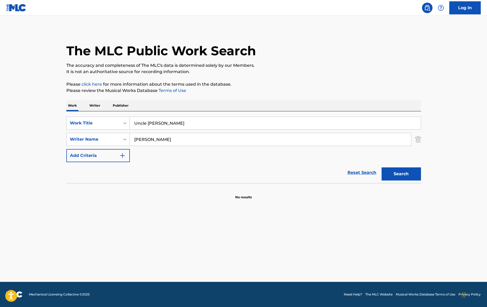
click at [381, 168] on button "Search" at bounding box center [400, 174] width 39 height 13
click at [135, 121] on input "Uncle [PERSON_NAME]" at bounding box center [275, 123] width 291 height 13
click at [216, 110] on div "Work Writer Publisher" at bounding box center [243, 105] width 354 height 11
click at [202, 139] on input "[PERSON_NAME]" at bounding box center [270, 139] width 281 height 13
click at [381, 168] on button "Search" at bounding box center [400, 174] width 39 height 13
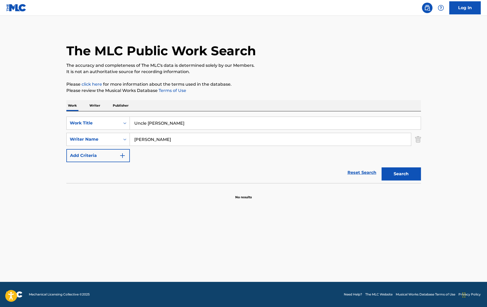
click at [153, 157] on div "SearchWithCriteria4223cb5f-7986-4c06-ac42-9cc432b395a4 Work Title Uncle [PERSON…" at bounding box center [243, 140] width 354 height 46
click at [135, 137] on input "[PERSON_NAME]" at bounding box center [270, 139] width 281 height 13
click at [152, 134] on input "[PERSON_NAME]" at bounding box center [270, 139] width 281 height 13
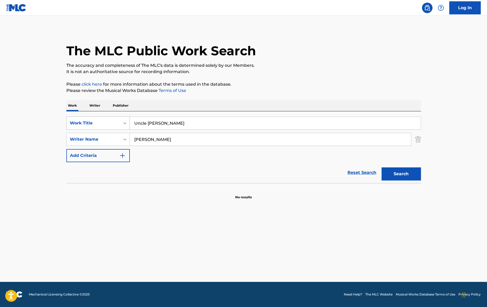
click at [121, 122] on div "Search Form" at bounding box center [124, 123] width 9 height 9
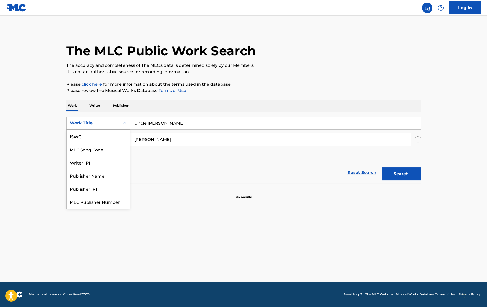
scroll to position [13, 0]
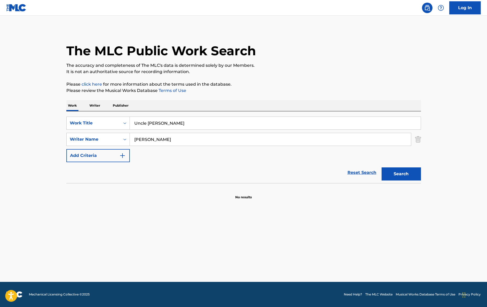
click at [164, 146] on div "SearchWithCriteria4223cb5f-7986-4c06-ac42-9cc432b395a4 Work Title Uncle [PERSON…" at bounding box center [243, 140] width 354 height 46
click at [112, 141] on div "Writer Name" at bounding box center [93, 139] width 47 height 6
click at [110, 154] on div "Writer IPI" at bounding box center [98, 152] width 63 height 13
click at [153, 141] on input "Search Form" at bounding box center [270, 139] width 281 height 13
paste input "850082261"
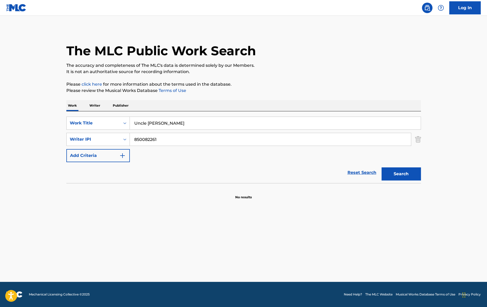
type input "850082261"
click at [395, 167] on div "Search" at bounding box center [400, 172] width 42 height 21
click at [396, 173] on button "Search" at bounding box center [400, 174] width 39 height 13
click at [187, 142] on input "850082261" at bounding box center [270, 139] width 281 height 13
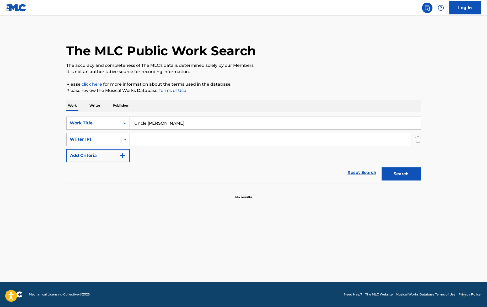
paste input "850082261"
type input "8"
paste input "850082261"
type input "850082261"
click at [381, 168] on button "Search" at bounding box center [400, 174] width 39 height 13
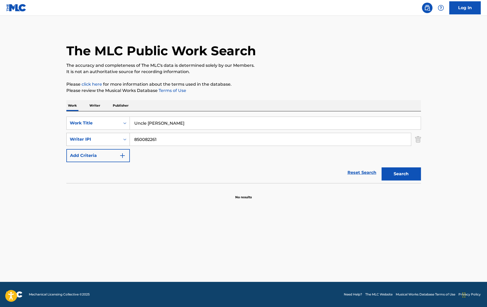
click at [95, 138] on div "Writer IPI" at bounding box center [93, 139] width 47 height 6
click at [95, 155] on div "Writer Name" at bounding box center [98, 152] width 63 height 13
click at [174, 144] on input "Search Form" at bounding box center [270, 139] width 281 height 13
click at [150, 129] on input "Uncle [PERSON_NAME]" at bounding box center [275, 123] width 291 height 13
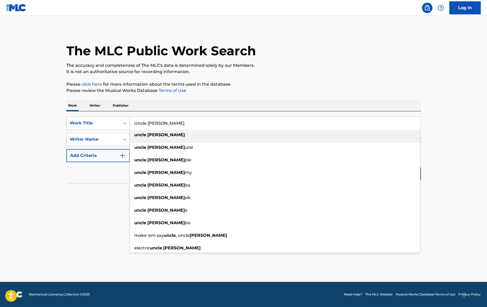
click at [150, 129] on input "Uncle [PERSON_NAME]" at bounding box center [275, 123] width 291 height 13
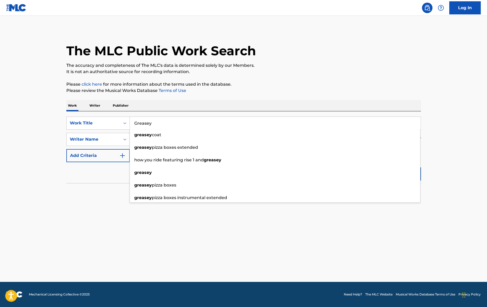
type input "Greasey"
click at [226, 100] on div "Work Writer Publisher" at bounding box center [243, 105] width 354 height 11
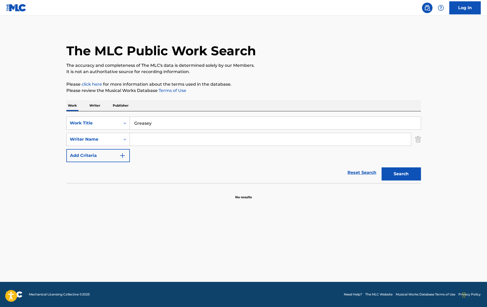
click at [196, 142] on input "Search Form" at bounding box center [270, 139] width 281 height 13
type input "[PERSON_NAME]"
click at [391, 88] on p "Please review the Musical Works Database Terms of Use" at bounding box center [243, 91] width 354 height 6
click at [417, 174] on button "Search" at bounding box center [400, 174] width 39 height 13
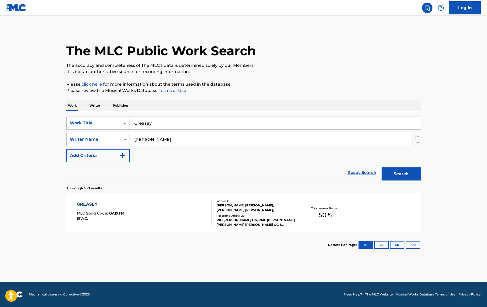
click at [251, 213] on div "Writers ( 3 ) [PERSON_NAME] [PERSON_NAME], [PERSON_NAME] [PERSON_NAME], [PERSON…" at bounding box center [254, 213] width 84 height 28
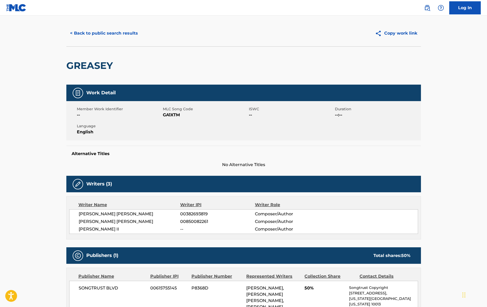
scroll to position [1, 0]
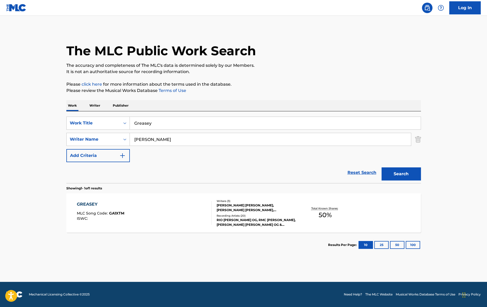
click at [161, 126] on input "Greasey" at bounding box center [275, 123] width 291 height 13
click at [161, 125] on input "Greasey" at bounding box center [275, 123] width 291 height 13
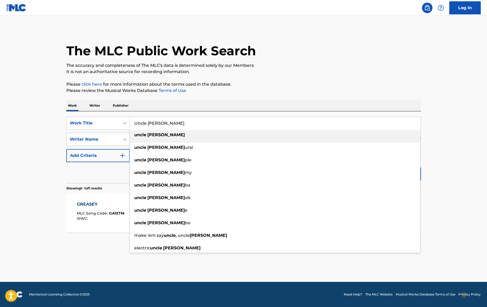
type input "Uncle [PERSON_NAME]"
click at [274, 82] on p "Please click here for more information about the terms used in the database." at bounding box center [243, 84] width 354 height 6
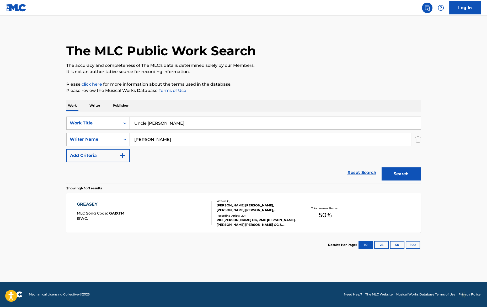
click at [407, 171] on button "Search" at bounding box center [400, 174] width 39 height 13
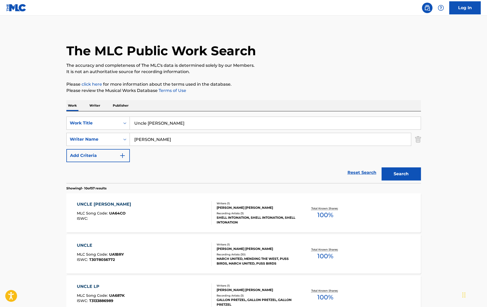
click at [173, 139] on input "[PERSON_NAME]" at bounding box center [270, 139] width 281 height 13
type input "[PERSON_NAME]"
click at [395, 172] on button "Search" at bounding box center [400, 174] width 39 height 13
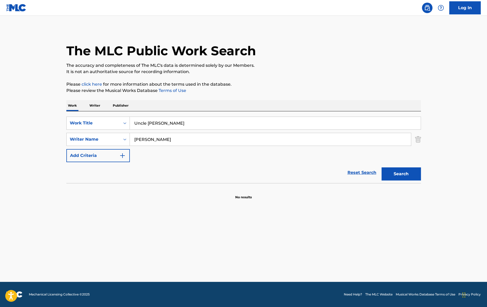
click at [183, 122] on input "Uncle [PERSON_NAME]" at bounding box center [275, 123] width 291 height 13
click at [233, 105] on div "Work Writer Publisher" at bounding box center [243, 105] width 354 height 11
click at [397, 169] on button "Search" at bounding box center [400, 174] width 39 height 13
click at [232, 137] on input "[PERSON_NAME]" at bounding box center [270, 139] width 281 height 13
click at [269, 101] on div "Work Writer Publisher" at bounding box center [243, 105] width 354 height 11
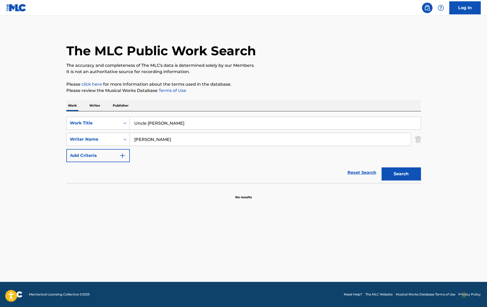
click at [408, 178] on button "Search" at bounding box center [400, 174] width 39 height 13
click at [416, 172] on button "Search" at bounding box center [400, 174] width 39 height 13
click at [235, 133] on input "[PERSON_NAME]" at bounding box center [270, 139] width 281 height 13
click at [381, 168] on button "Search" at bounding box center [400, 174] width 39 height 13
click at [204, 137] on input "[PERSON_NAME]" at bounding box center [270, 139] width 281 height 13
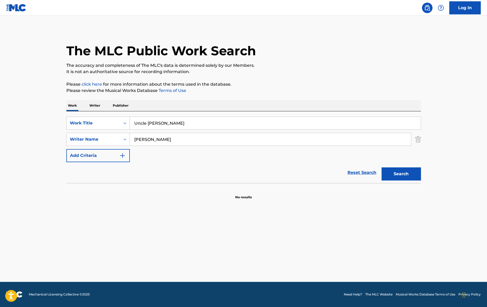
click at [204, 137] on input "[PERSON_NAME]" at bounding box center [270, 139] width 281 height 13
click at [122, 138] on icon "Search Form" at bounding box center [124, 139] width 5 height 5
click at [108, 151] on div "Writer IPI" at bounding box center [98, 152] width 63 height 13
click at [165, 141] on input "Search Form" at bounding box center [270, 139] width 281 height 13
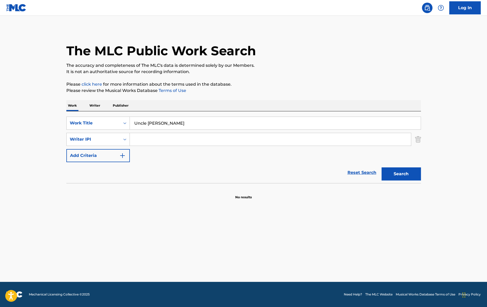
paste input "850082261"
type input "850082261"
click at [407, 165] on div "Search" at bounding box center [400, 172] width 42 height 21
click at [405, 173] on button "Search" at bounding box center [400, 174] width 39 height 13
click at [211, 157] on div "SearchWithCriteria4223cb5f-7986-4c06-ac42-9cc432b395a4 Work Title Uncle [PERSON…" at bounding box center [243, 140] width 354 height 46
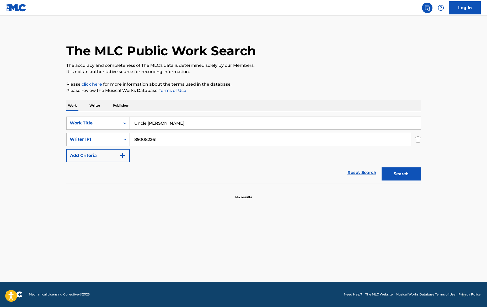
click at [171, 126] on input "Uncle [PERSON_NAME]" at bounding box center [275, 123] width 291 height 13
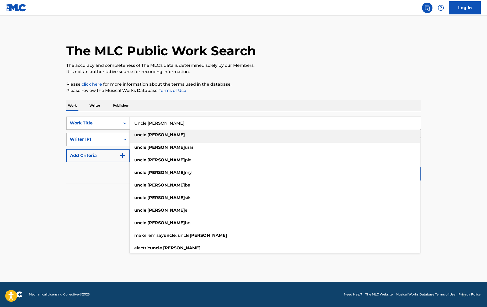
click at [171, 143] on li "uncle [PERSON_NAME]" at bounding box center [275, 136] width 290 height 13
type input "uncle [PERSON_NAME]"
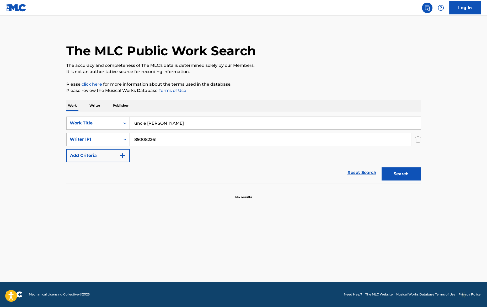
click at [171, 141] on input "850082261" at bounding box center [270, 139] width 281 height 13
type input "\"
click at [406, 178] on button "Search" at bounding box center [400, 174] width 39 height 13
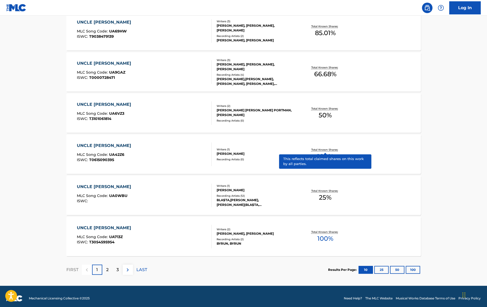
scroll to position [350, 0]
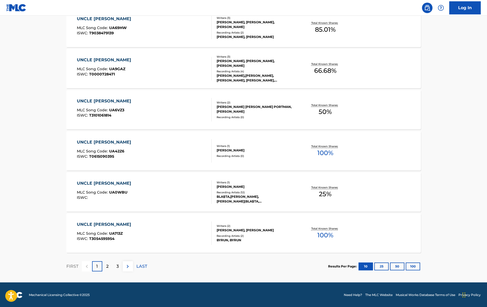
click at [105, 266] on div "2" at bounding box center [107, 266] width 10 height 10
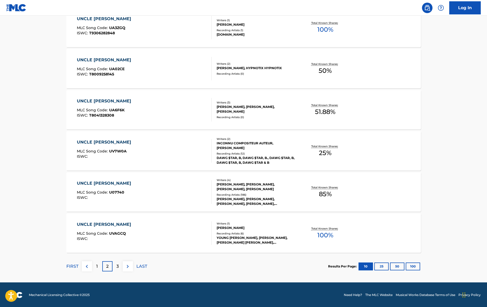
click at [118, 266] on p "3" at bounding box center [117, 267] width 2 height 6
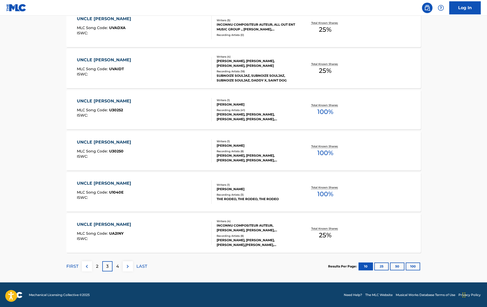
click at [119, 266] on div "4" at bounding box center [117, 266] width 10 height 10
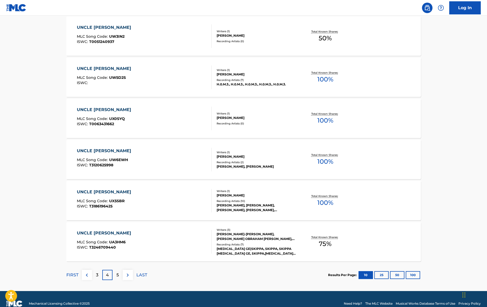
scroll to position [343, 0]
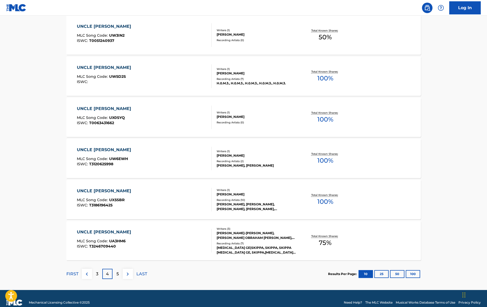
click at [120, 274] on div "5" at bounding box center [117, 274] width 10 height 10
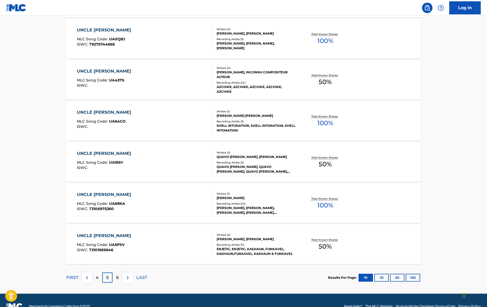
scroll to position [350, 0]
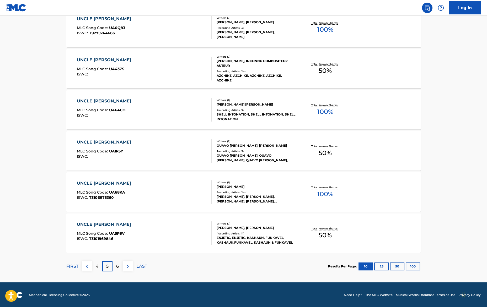
click at [120, 272] on div "FIRST 4 5 6 LAST" at bounding box center [106, 266] width 81 height 27
click at [119, 267] on p "6" at bounding box center [117, 267] width 3 height 6
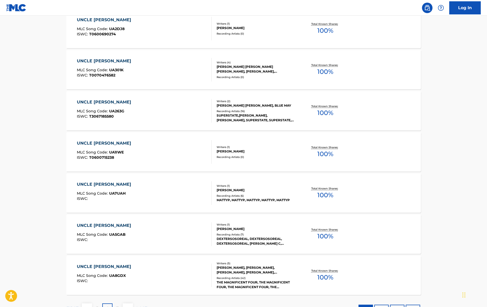
scroll to position [329, 0]
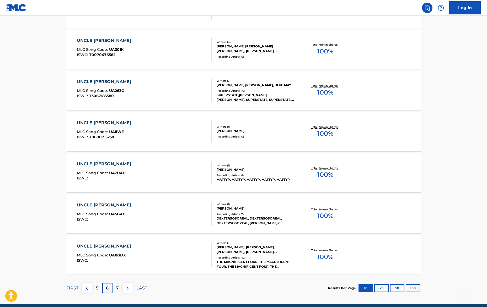
click at [116, 287] on div "7" at bounding box center [117, 288] width 10 height 10
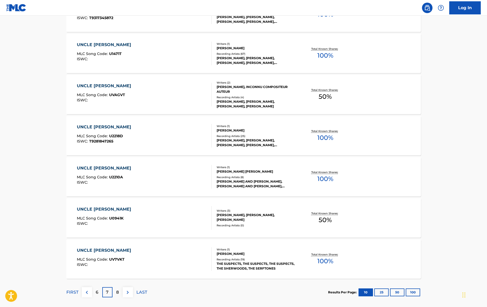
scroll to position [350, 0]
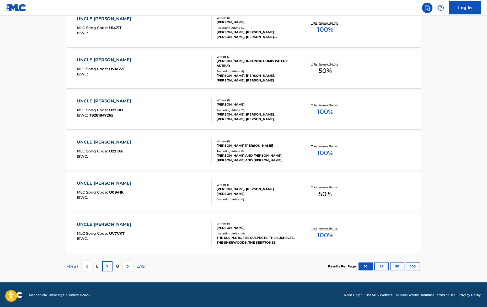
click at [118, 266] on p "8" at bounding box center [117, 267] width 3 height 6
